Goal: Transaction & Acquisition: Purchase product/service

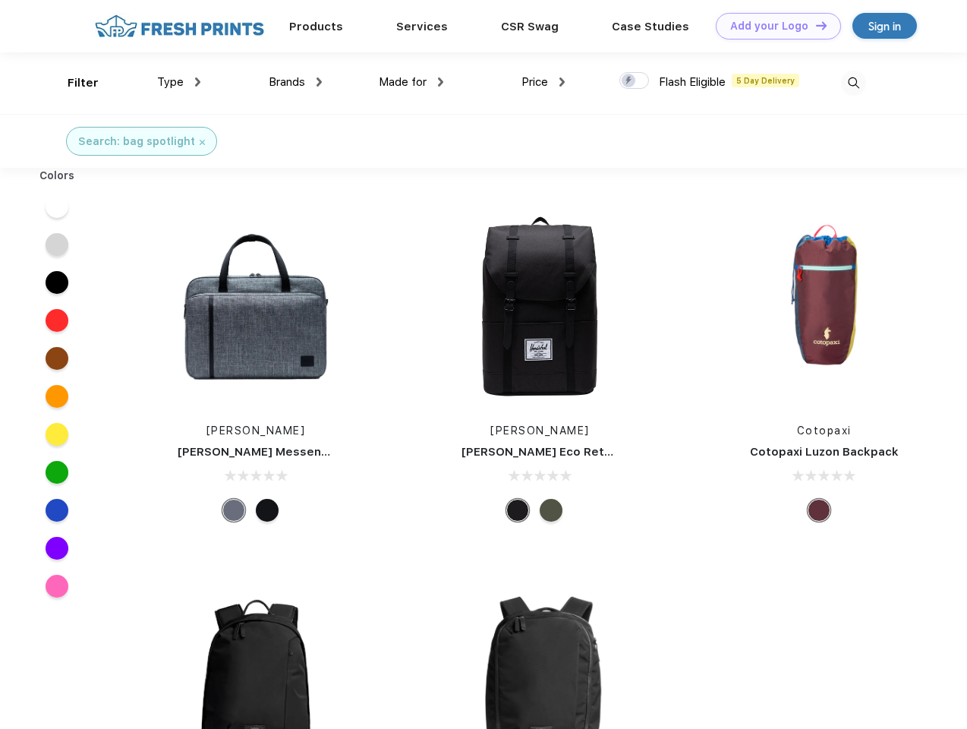
click at [773, 26] on link "Add your Logo Design Tool" at bounding box center [778, 26] width 125 height 27
click at [0, 0] on div "Design Tool" at bounding box center [0, 0] width 0 height 0
click at [814, 25] on link "Add your Logo Design Tool" at bounding box center [778, 26] width 125 height 27
click at [73, 83] on div "Filter" at bounding box center [83, 82] width 31 height 17
click at [179, 82] on span "Type" at bounding box center [170, 82] width 27 height 14
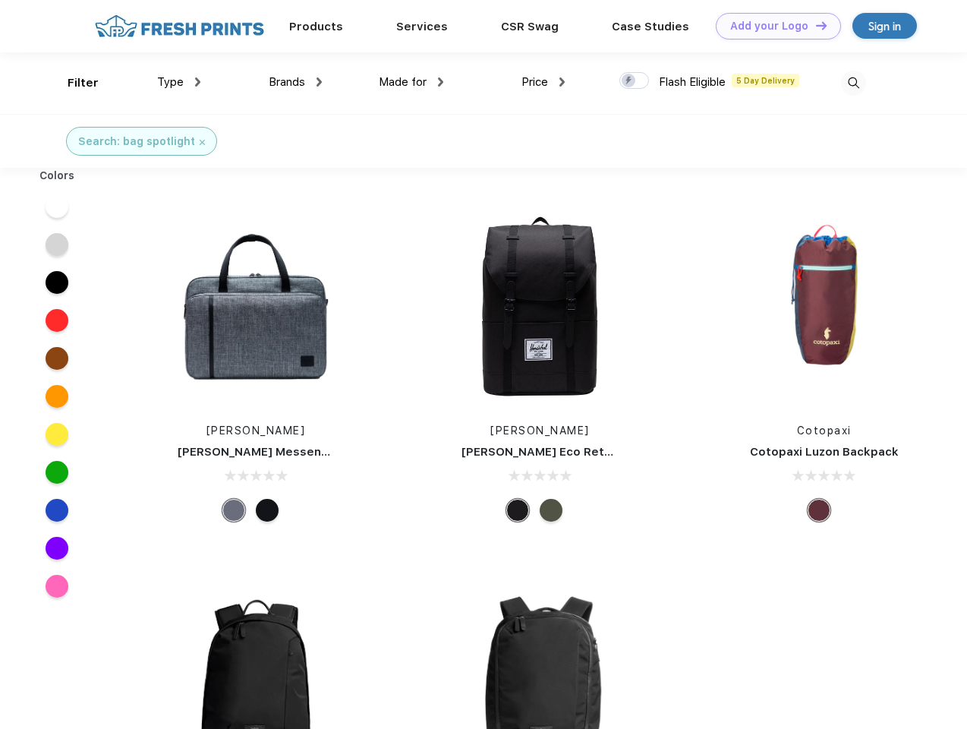
click at [295, 82] on span "Brands" at bounding box center [287, 82] width 36 height 14
click at [411, 82] on span "Made for" at bounding box center [403, 82] width 48 height 14
click at [543, 82] on span "Price" at bounding box center [534, 82] width 27 height 14
click at [634, 81] on div at bounding box center [634, 80] width 30 height 17
click at [629, 81] on input "checkbox" at bounding box center [624, 76] width 10 height 10
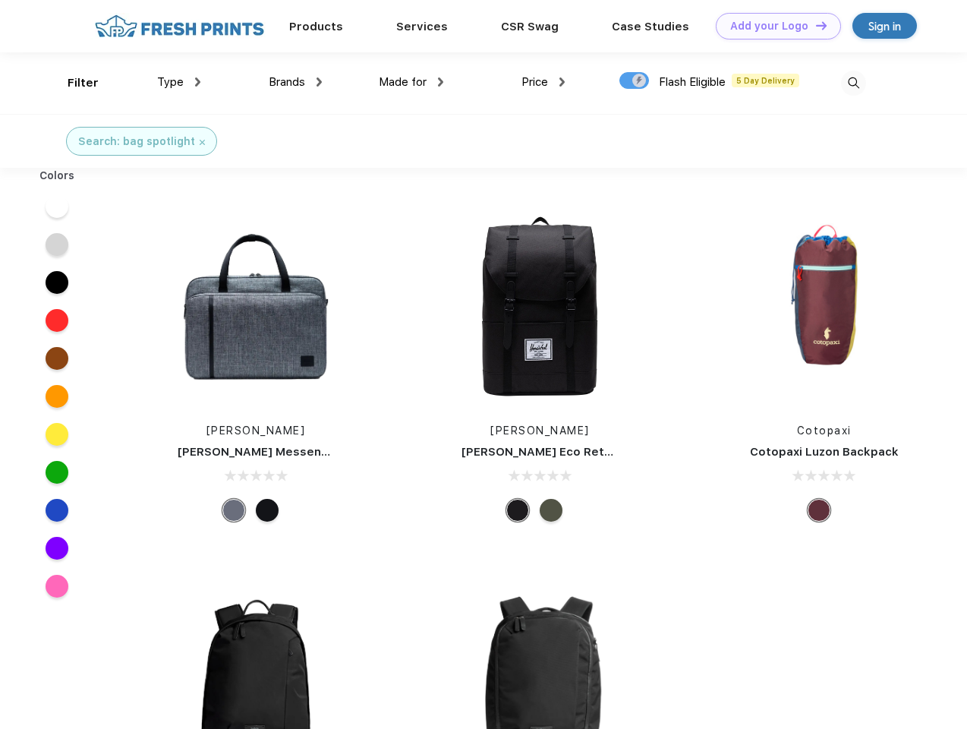
click at [853, 83] on img at bounding box center [853, 83] width 25 height 25
